Goal: Task Accomplishment & Management: Manage account settings

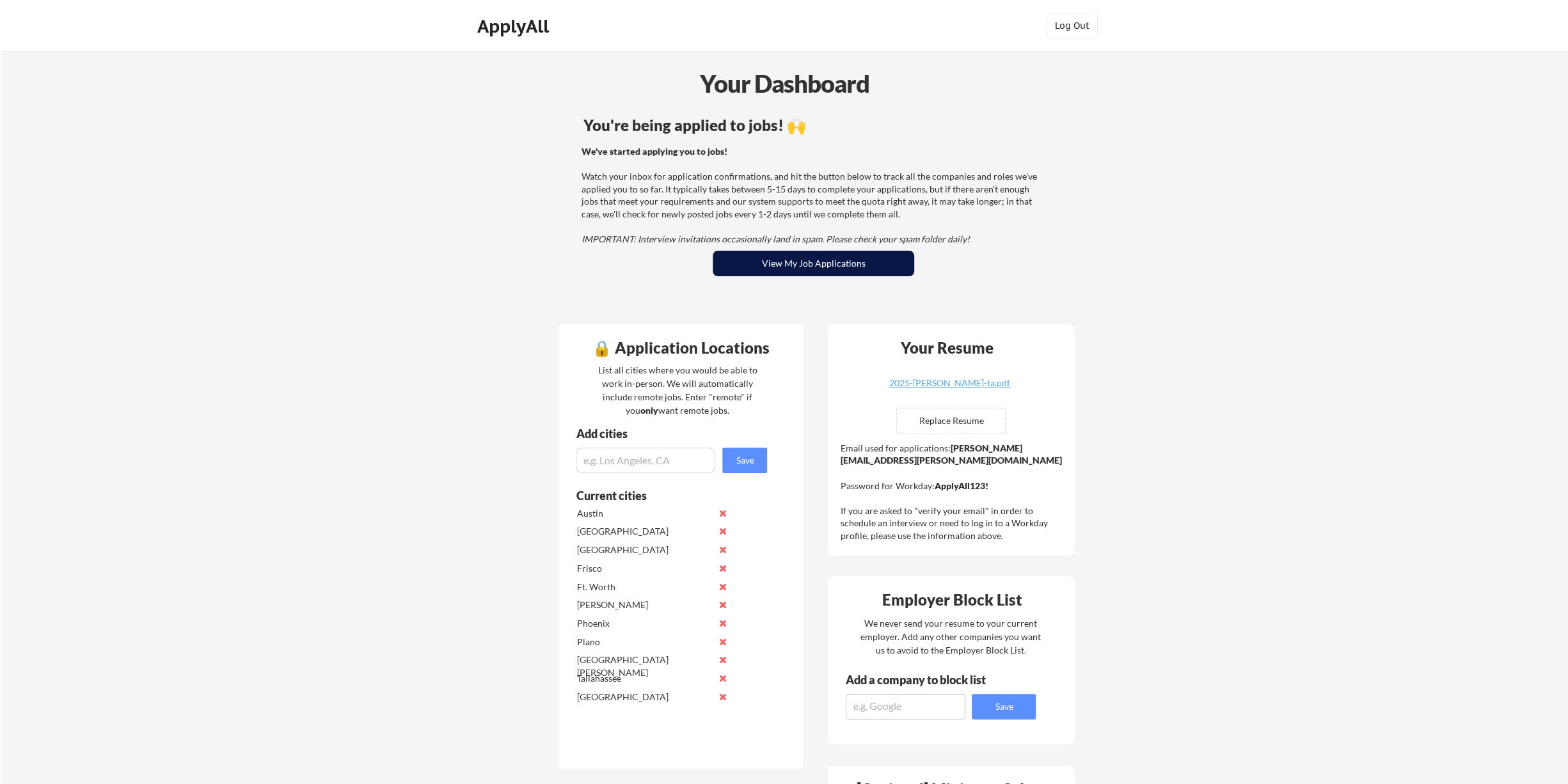
click at [794, 259] on button "View My Job Applications" at bounding box center [813, 263] width 201 height 26
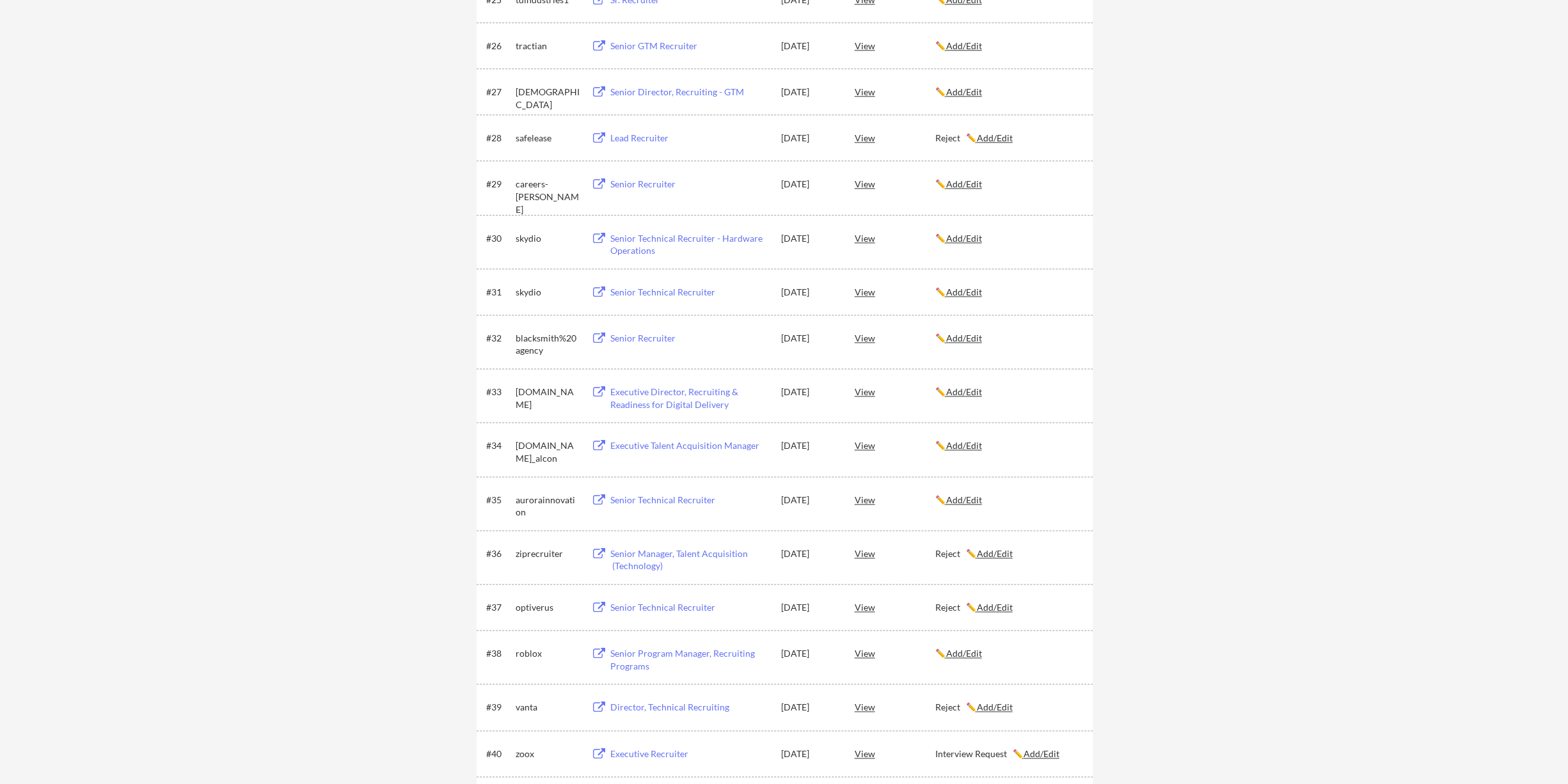
click at [964, 394] on u "Add/Edit" at bounding box center [964, 392] width 36 height 11
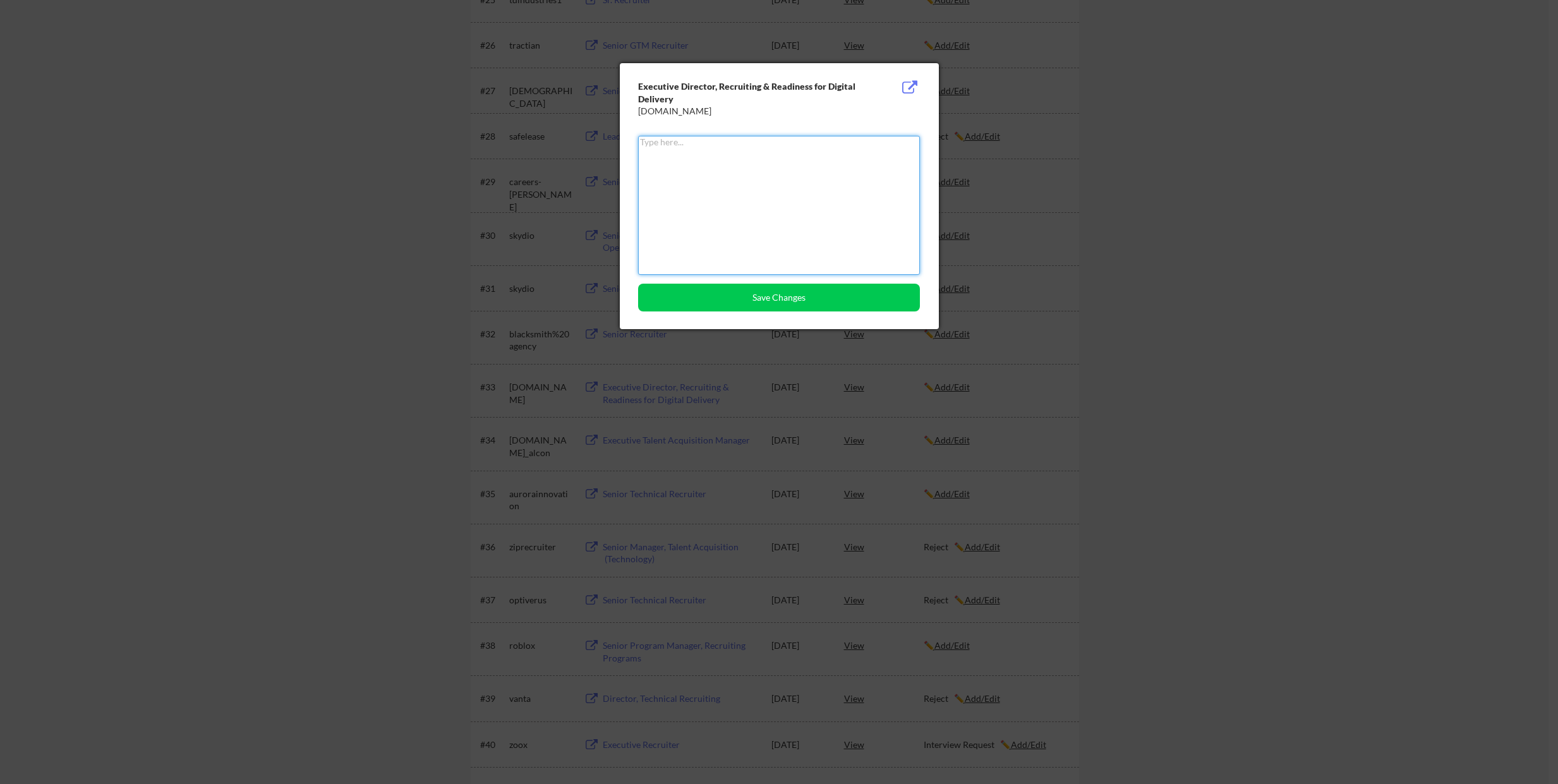
click at [694, 196] on textarea at bounding box center [779, 205] width 282 height 139
type textarea "Reject"
click at [786, 294] on button "Save Changes" at bounding box center [779, 297] width 282 height 28
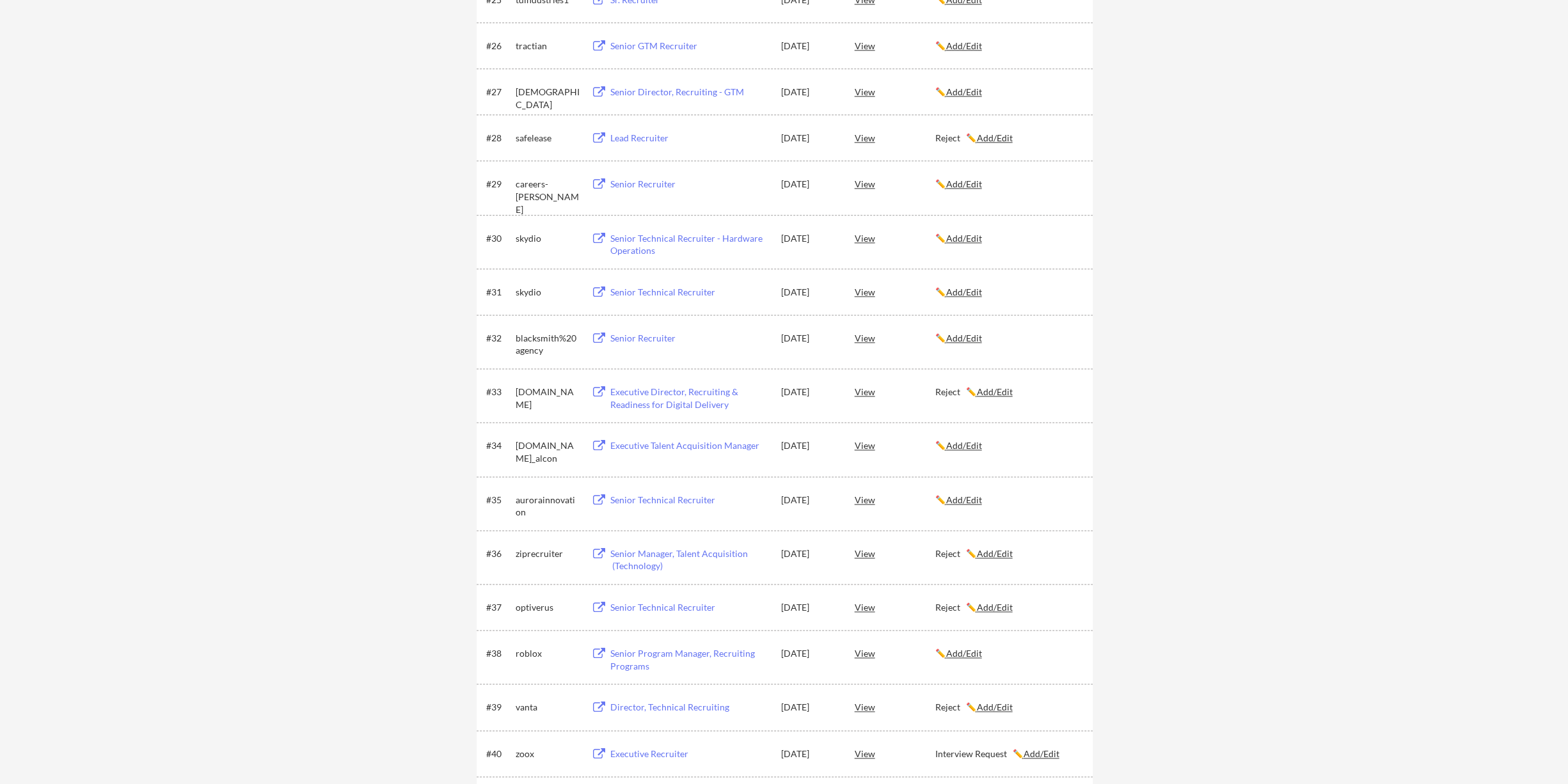
click at [966, 185] on u "Add/Edit" at bounding box center [964, 184] width 36 height 11
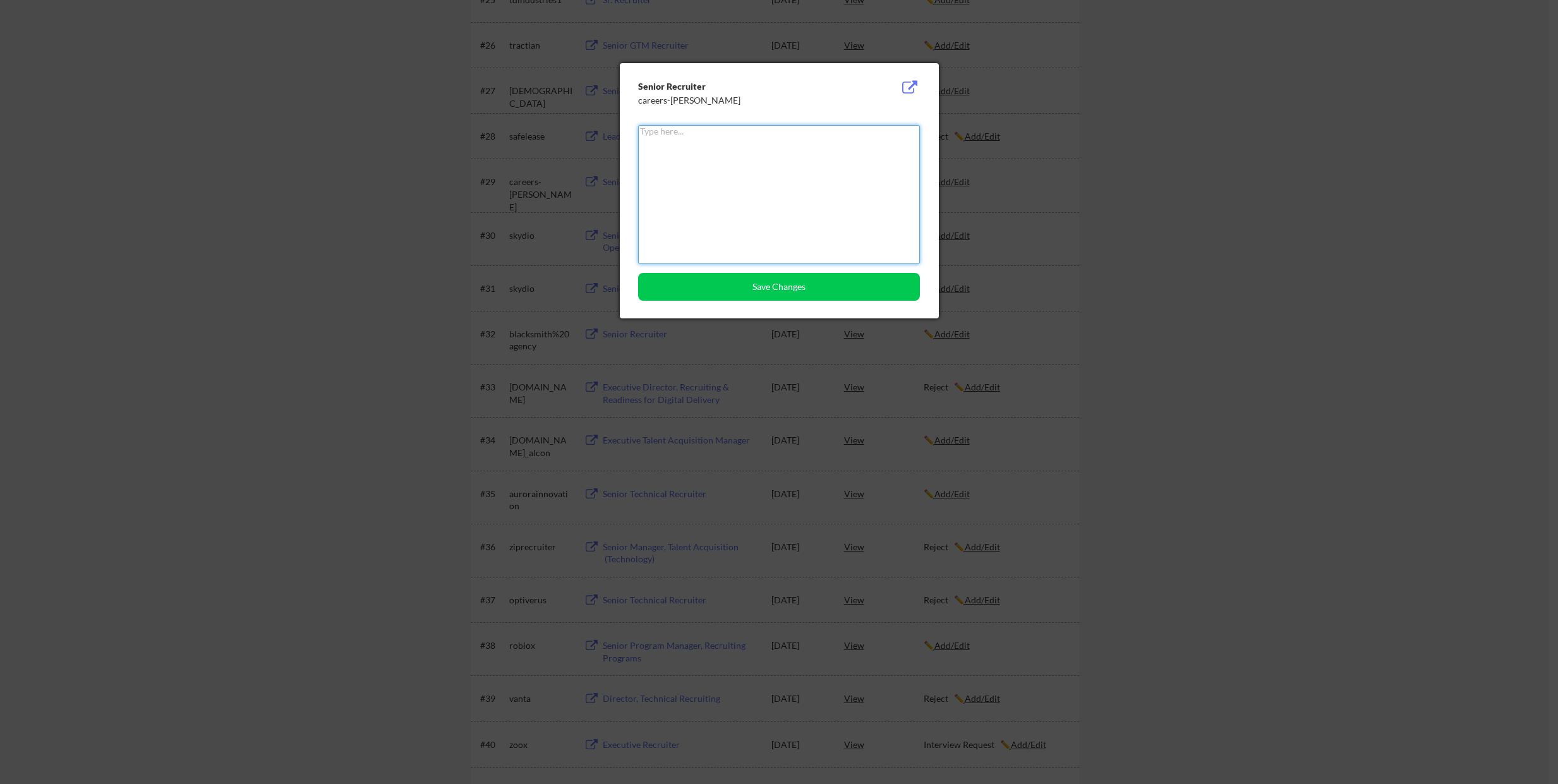
click at [727, 181] on textarea at bounding box center [779, 194] width 282 height 139
click at [698, 158] on textarea at bounding box center [779, 194] width 282 height 139
type textarea "Reject"
click at [771, 287] on button "Save Changes" at bounding box center [779, 286] width 282 height 28
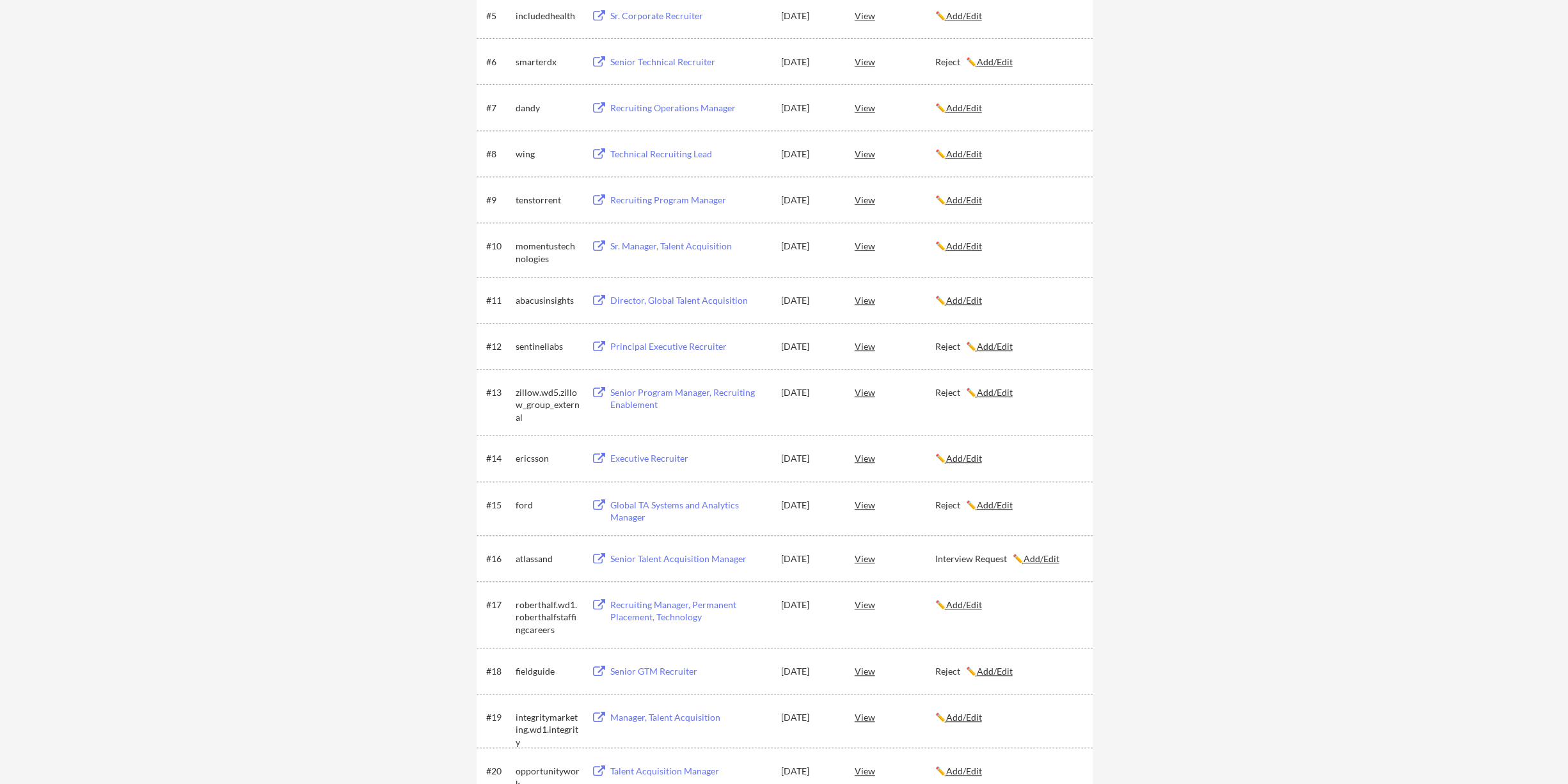
scroll to position [1705, 0]
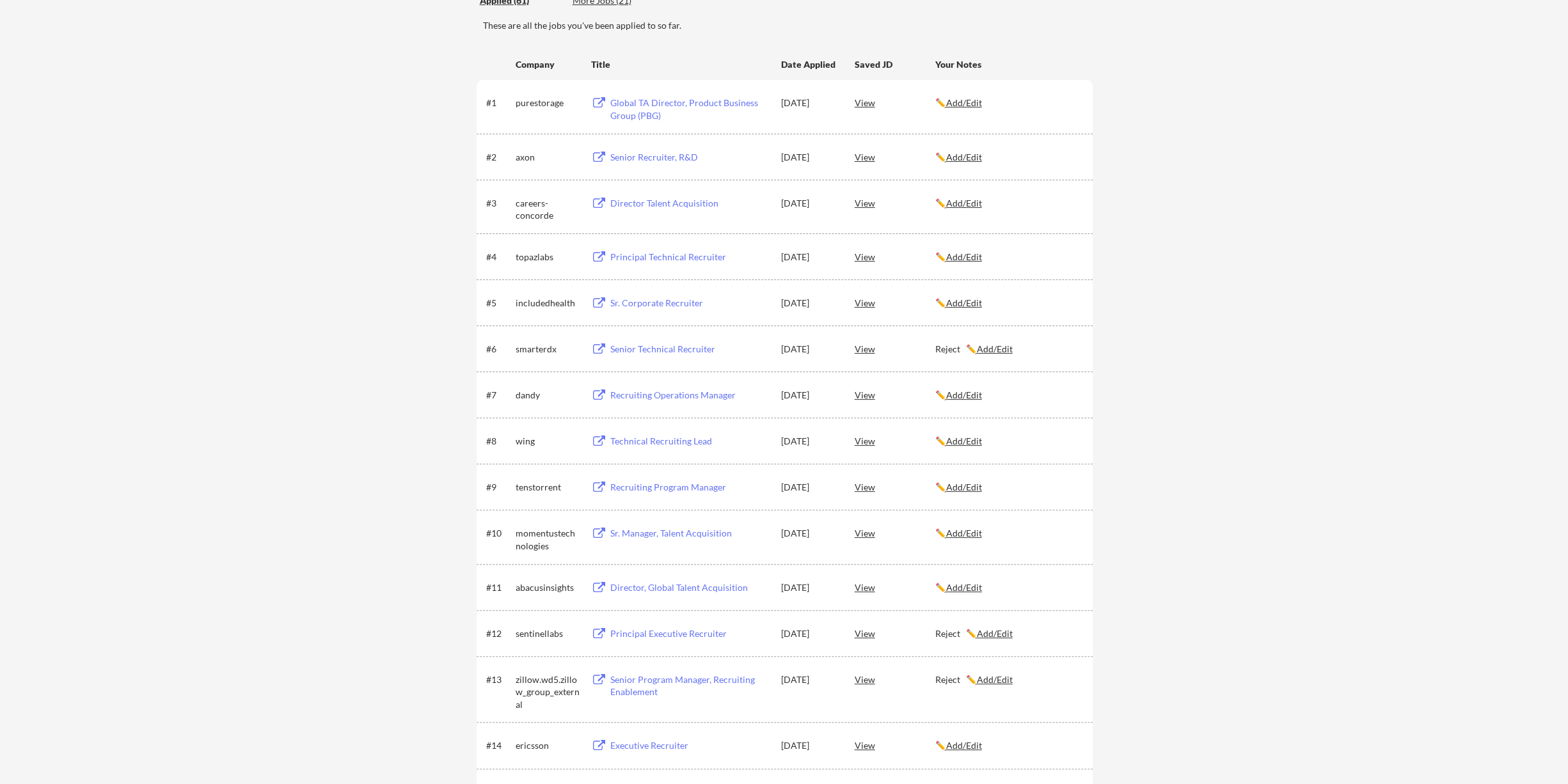
scroll to position [0, 0]
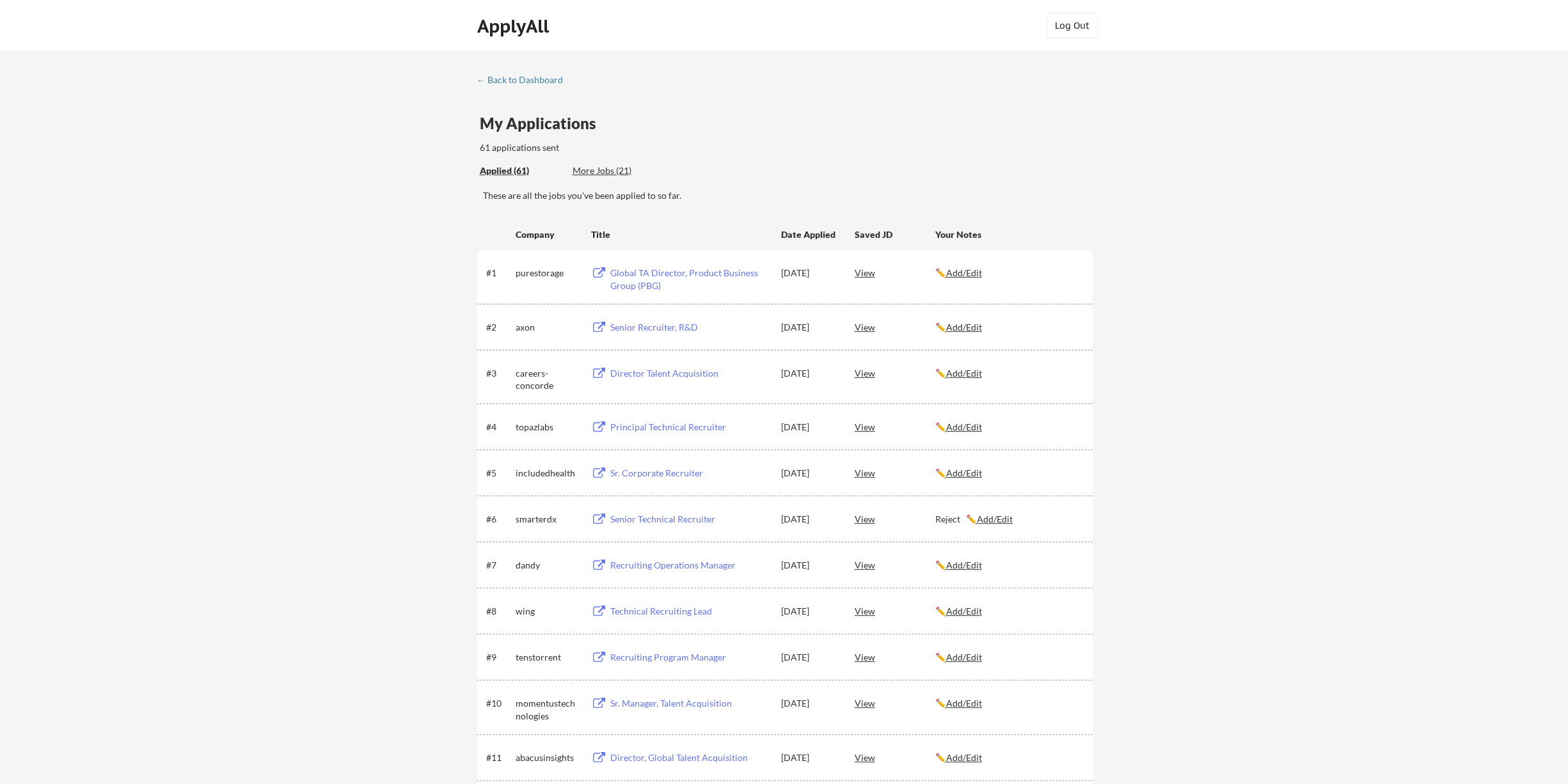
click at [598, 175] on div "More Jobs (21)" at bounding box center [619, 171] width 94 height 13
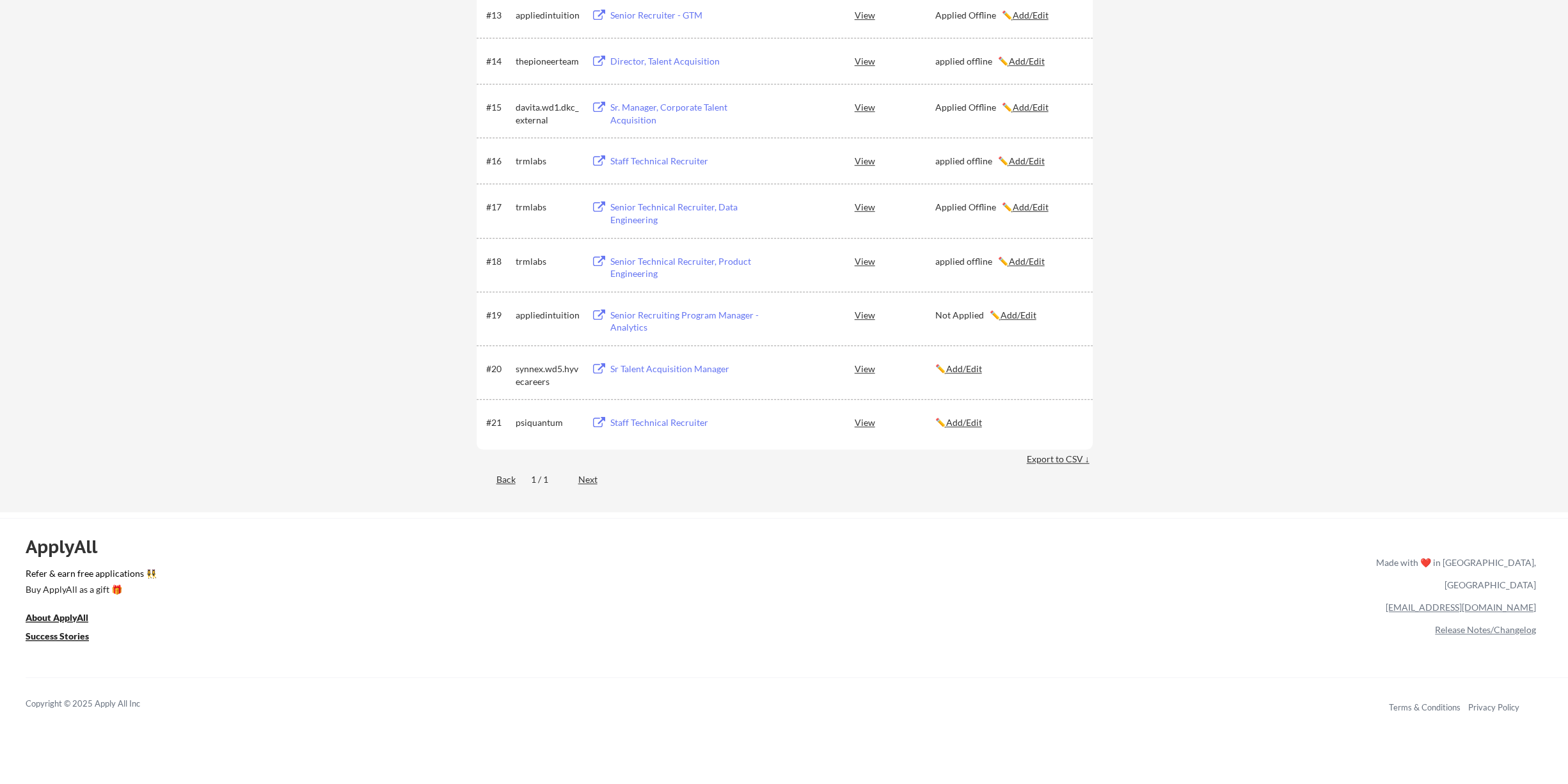
scroll to position [704, 0]
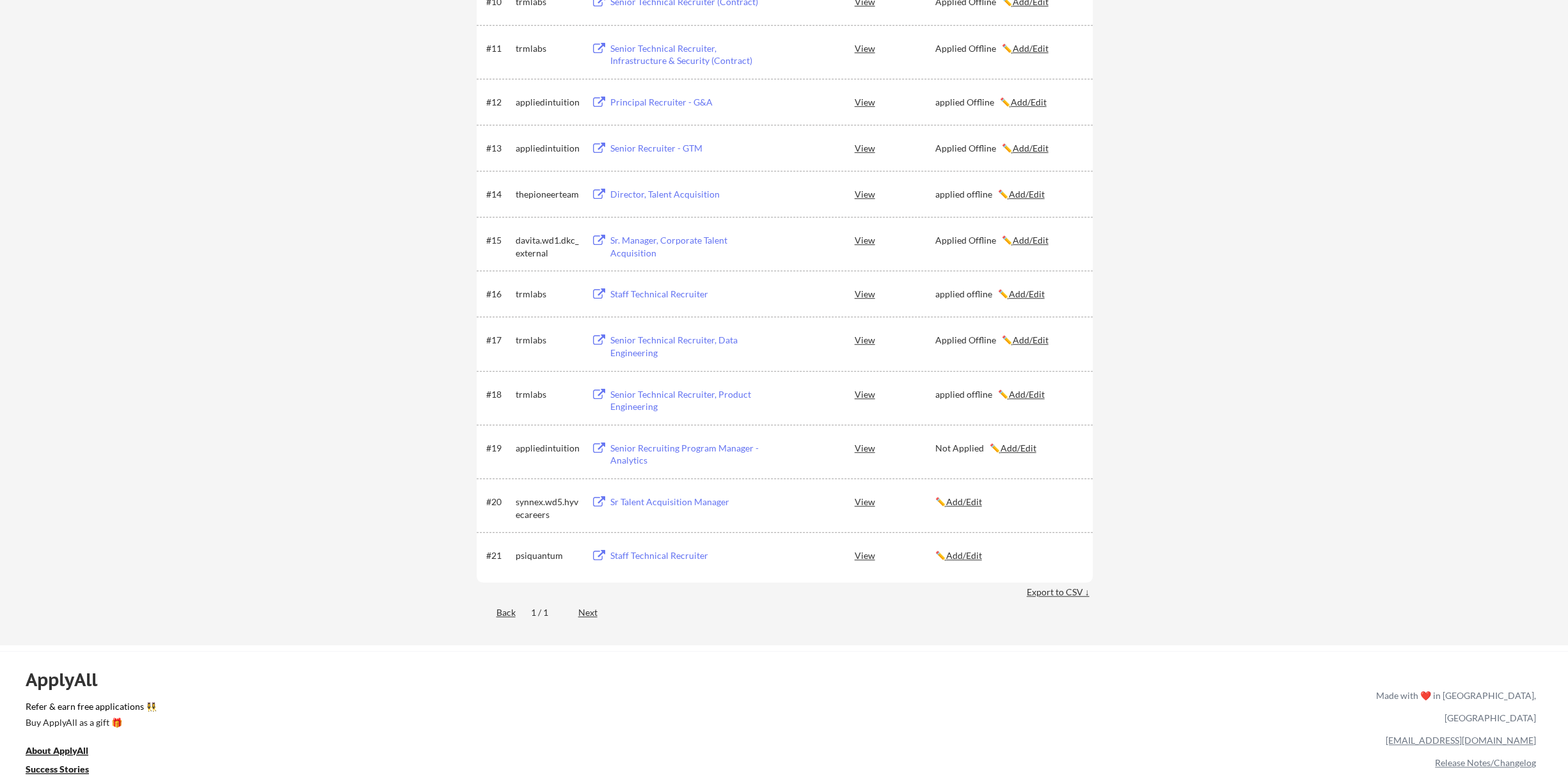
click at [691, 502] on div "Sr Talent Acquisition Manager" at bounding box center [689, 502] width 159 height 13
